Goal: Check status: Check status

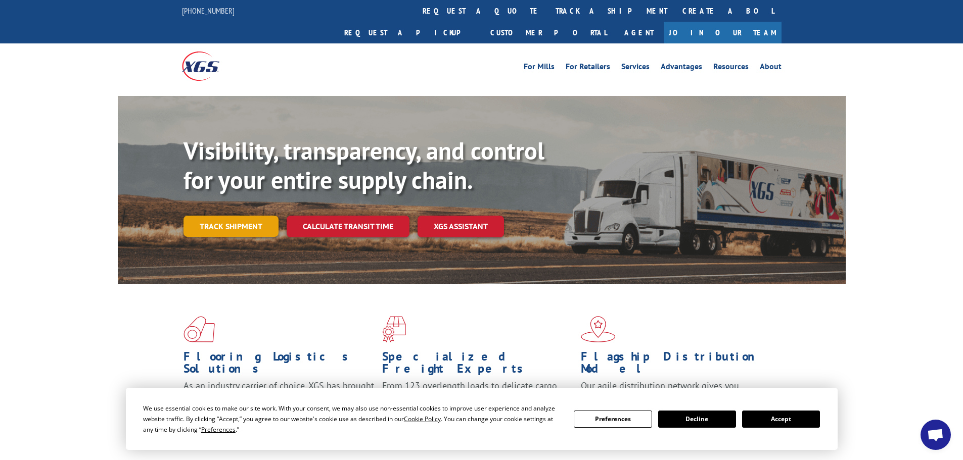
click at [212, 216] on link "Track shipment" at bounding box center [230, 226] width 95 height 21
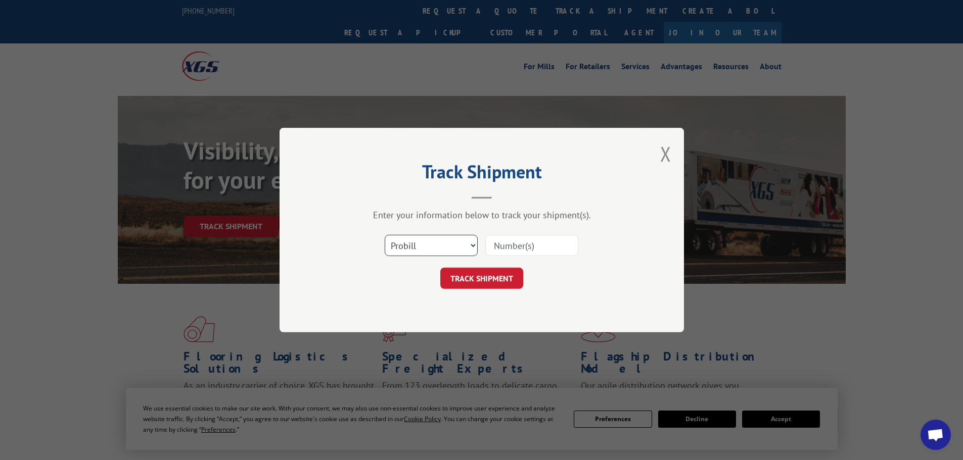
click at [452, 248] on select "Select category... Probill BOL PO" at bounding box center [431, 245] width 93 height 21
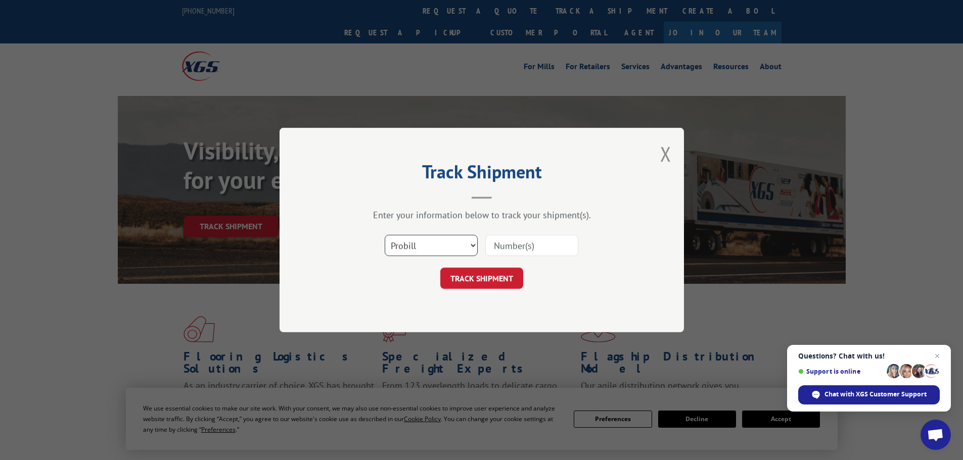
select select "bol"
click at [385, 235] on select "Select category... Probill BOL PO" at bounding box center [431, 245] width 93 height 21
click at [529, 257] on div at bounding box center [531, 245] width 93 height 23
click at [533, 250] on input at bounding box center [531, 245] width 93 height 21
drag, startPoint x: 534, startPoint y: 250, endPoint x: 489, endPoint y: 250, distance: 44.5
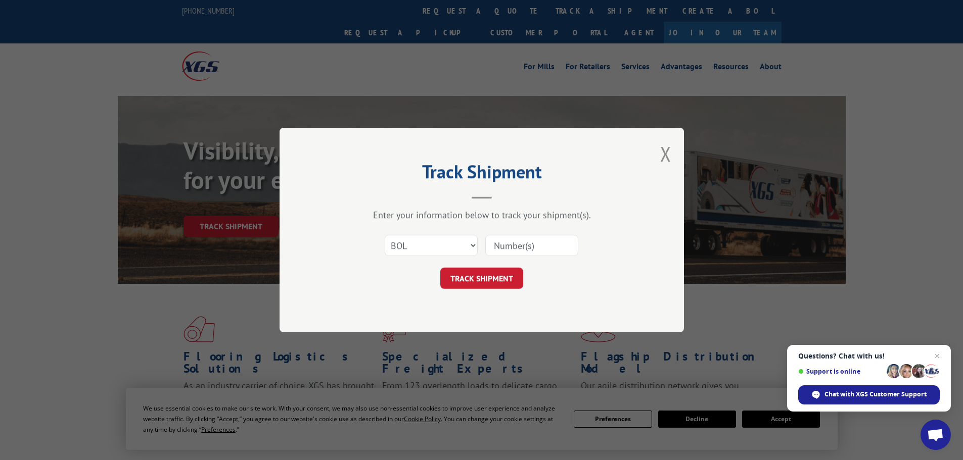
click at [489, 250] on input at bounding box center [531, 245] width 93 height 21
type input "5286077"
click button "TRACK SHIPMENT" at bounding box center [481, 278] width 83 height 21
